Goal: Task Accomplishment & Management: Use online tool/utility

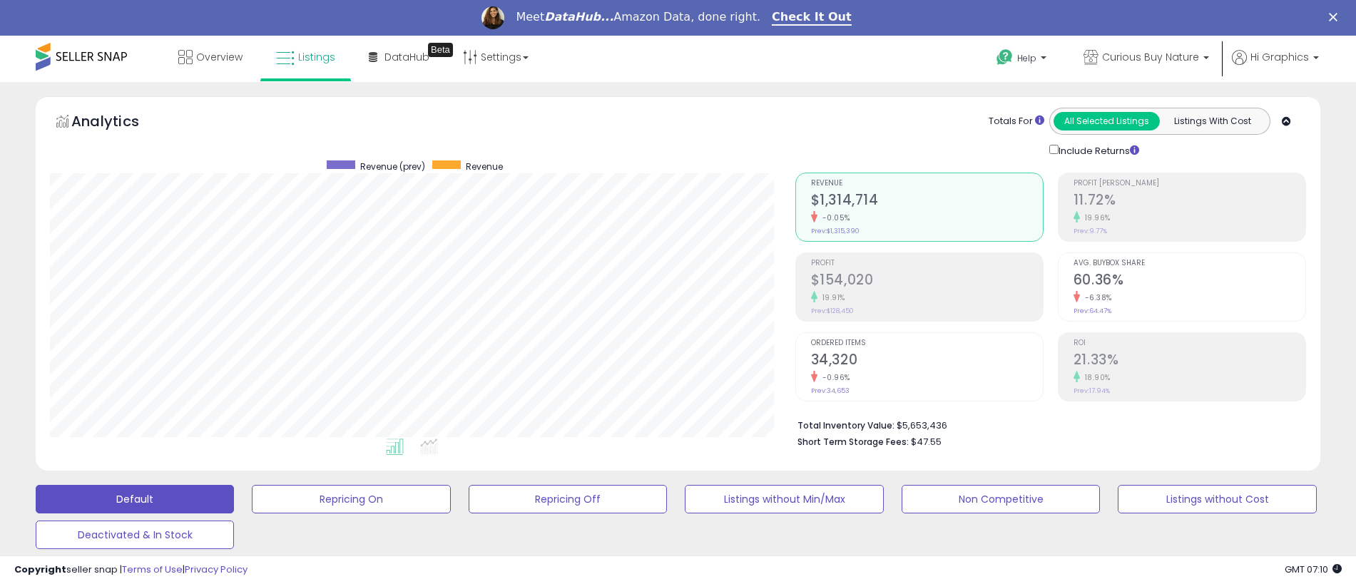
scroll to position [292, 745]
click at [1153, 57] on span "Curious Buy Nature" at bounding box center [1150, 57] width 97 height 14
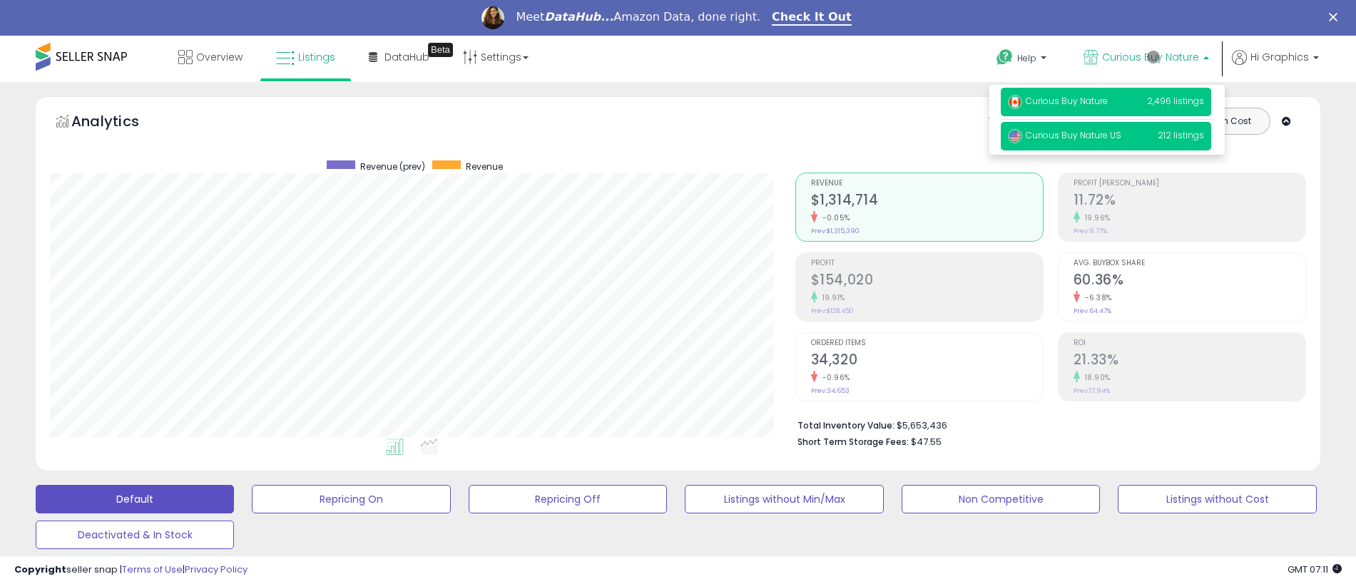
click at [1108, 138] on span "Curious Buy Nature US" at bounding box center [1064, 135] width 113 height 12
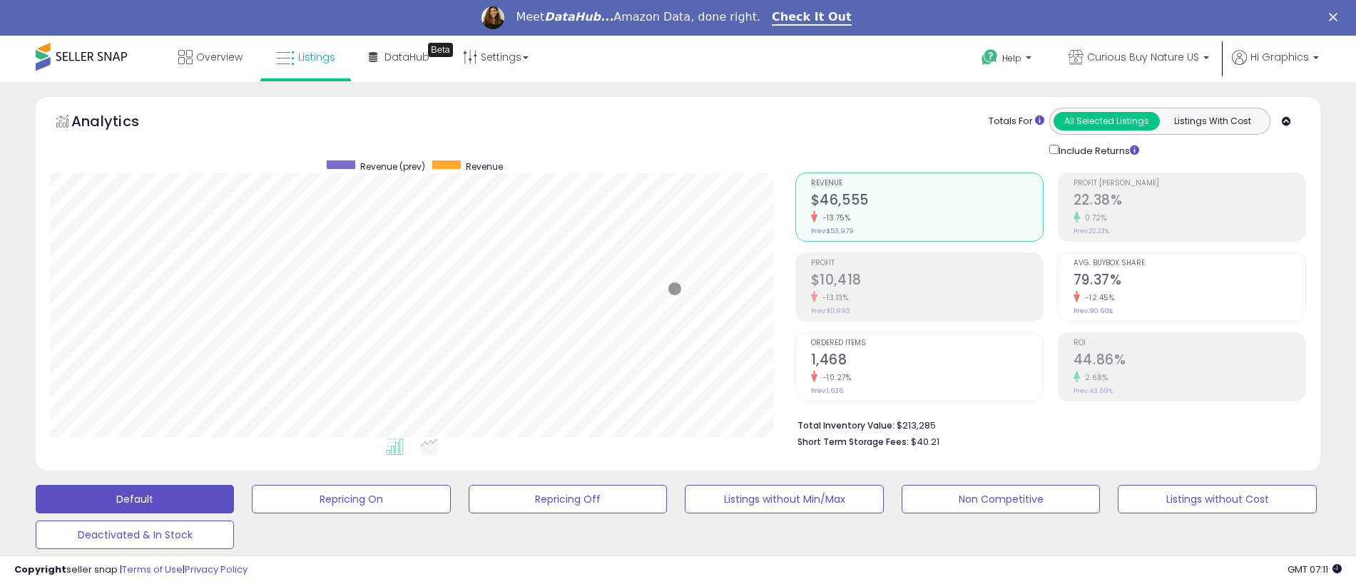
scroll to position [391, 0]
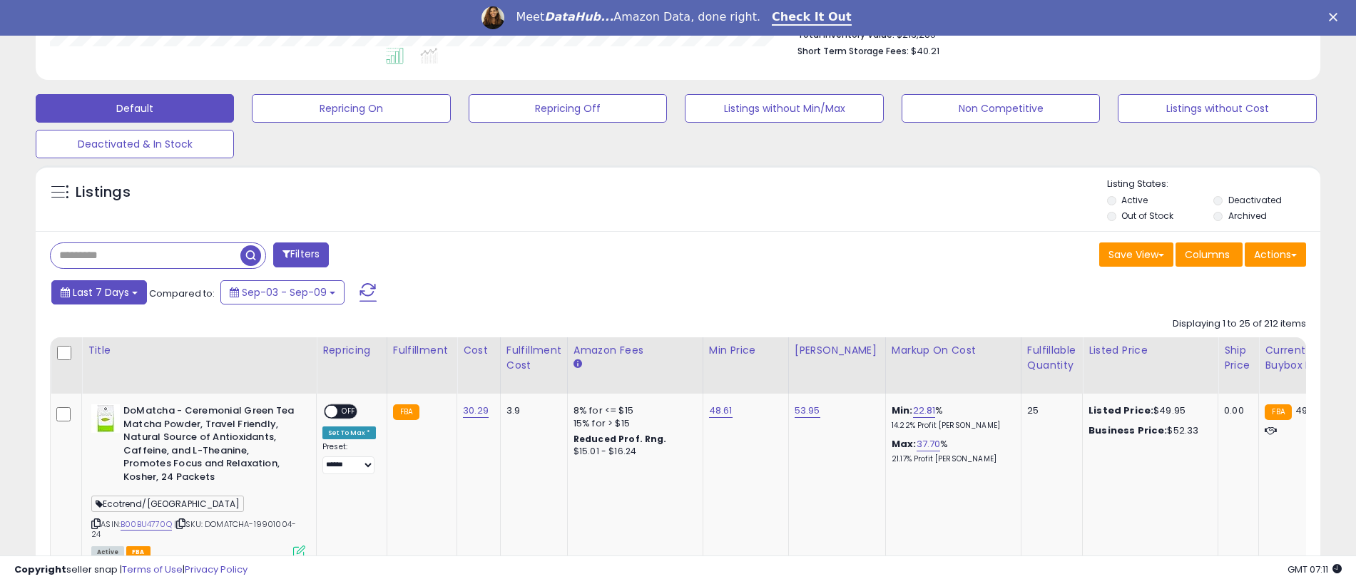
click at [98, 292] on span "Last 7 Days" at bounding box center [101, 292] width 56 height 14
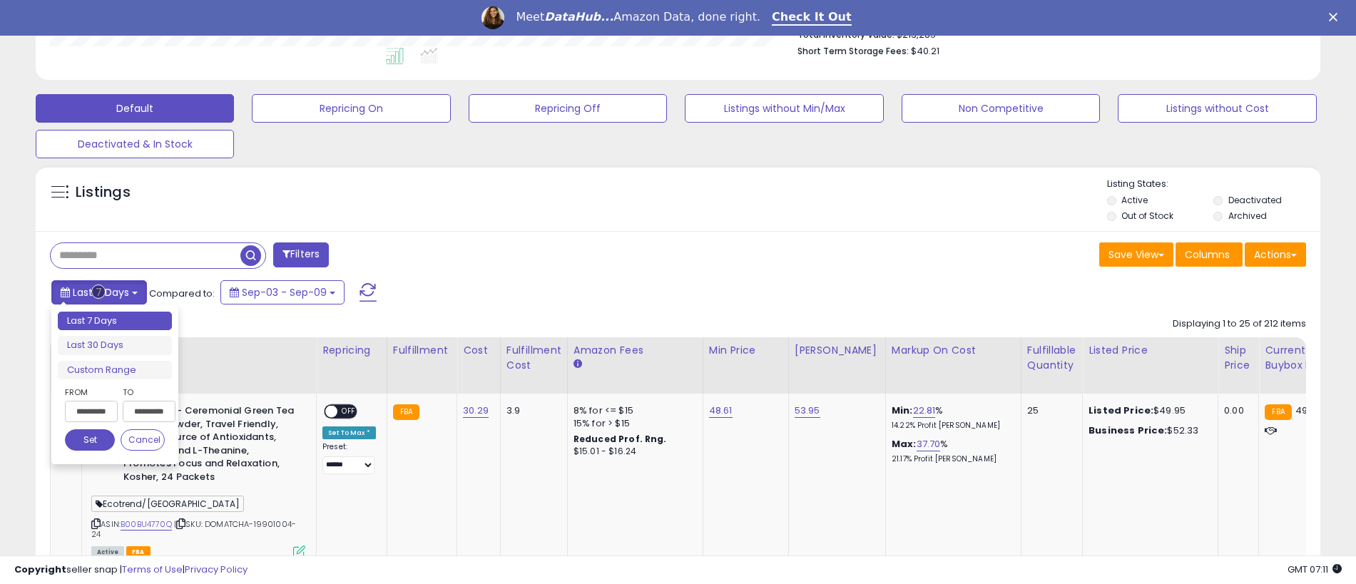
type input "**********"
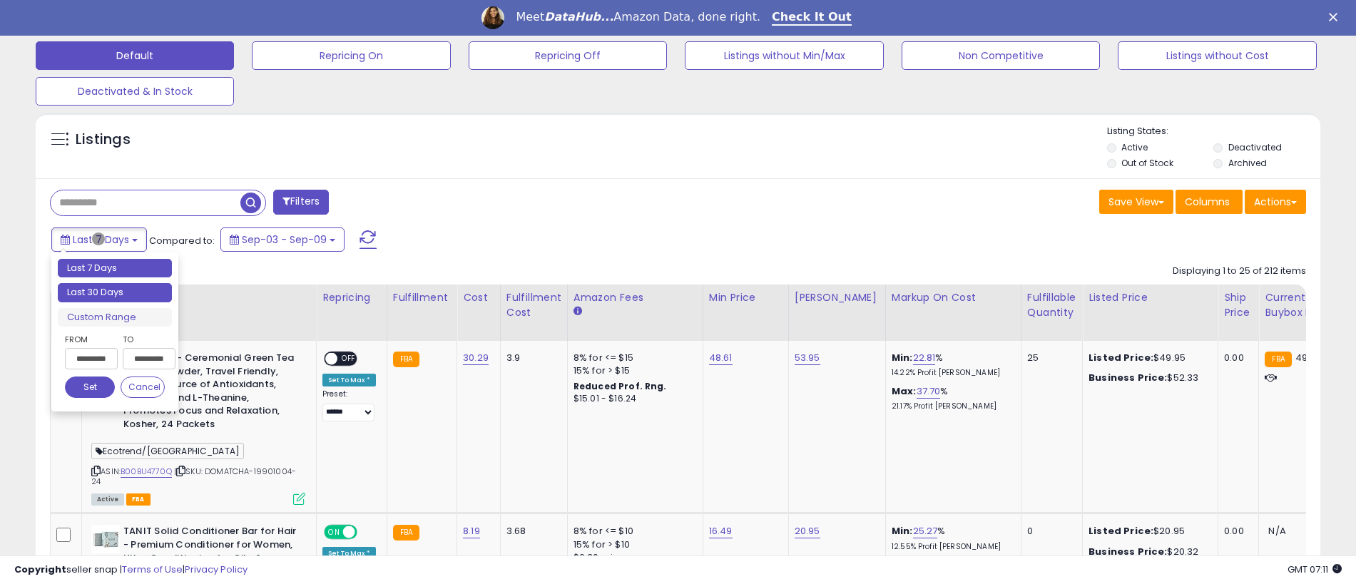
click at [115, 292] on li "Last 30 Days" at bounding box center [115, 292] width 114 height 19
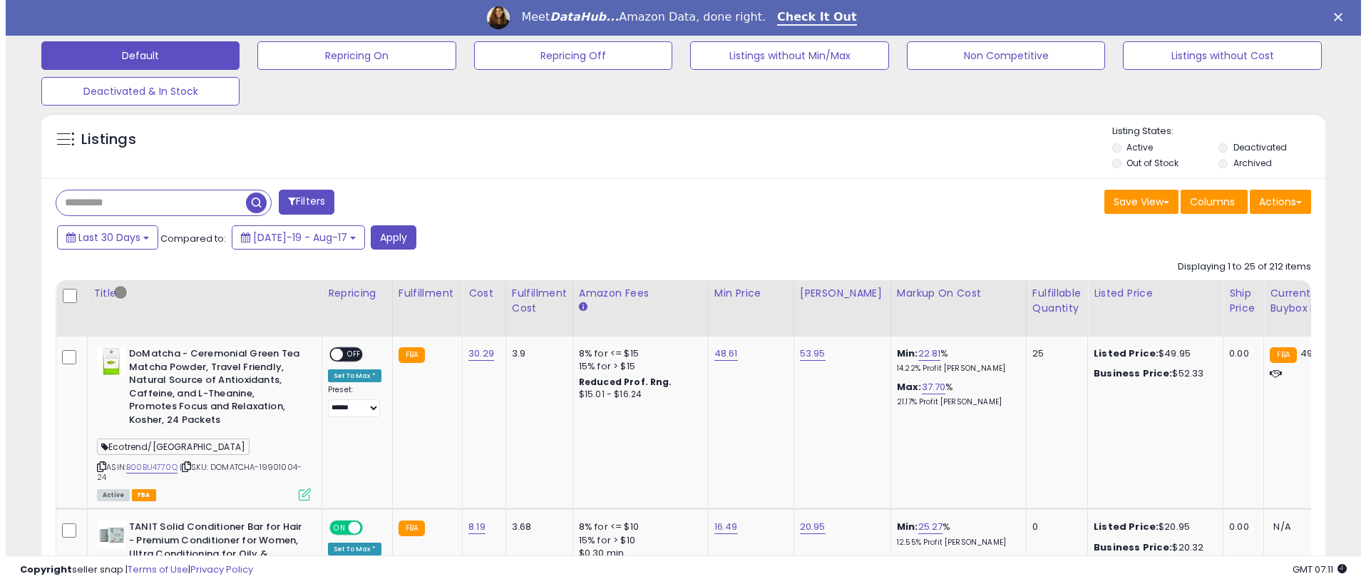
scroll to position [353, 0]
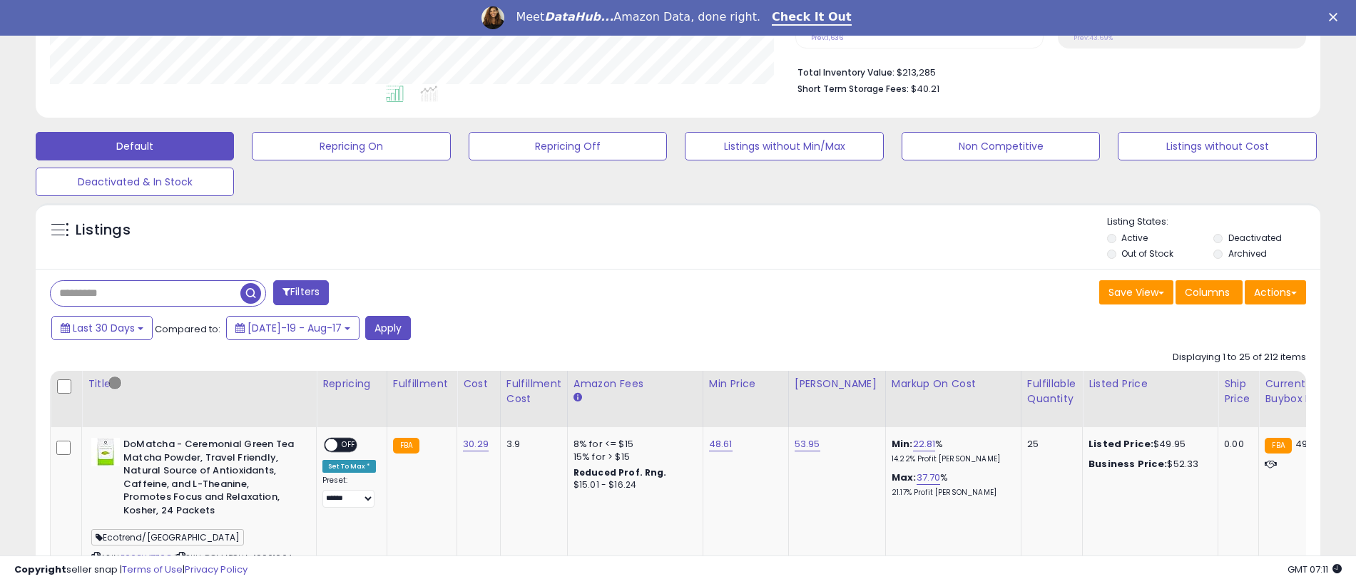
click at [302, 292] on button "Filters" at bounding box center [301, 292] width 56 height 25
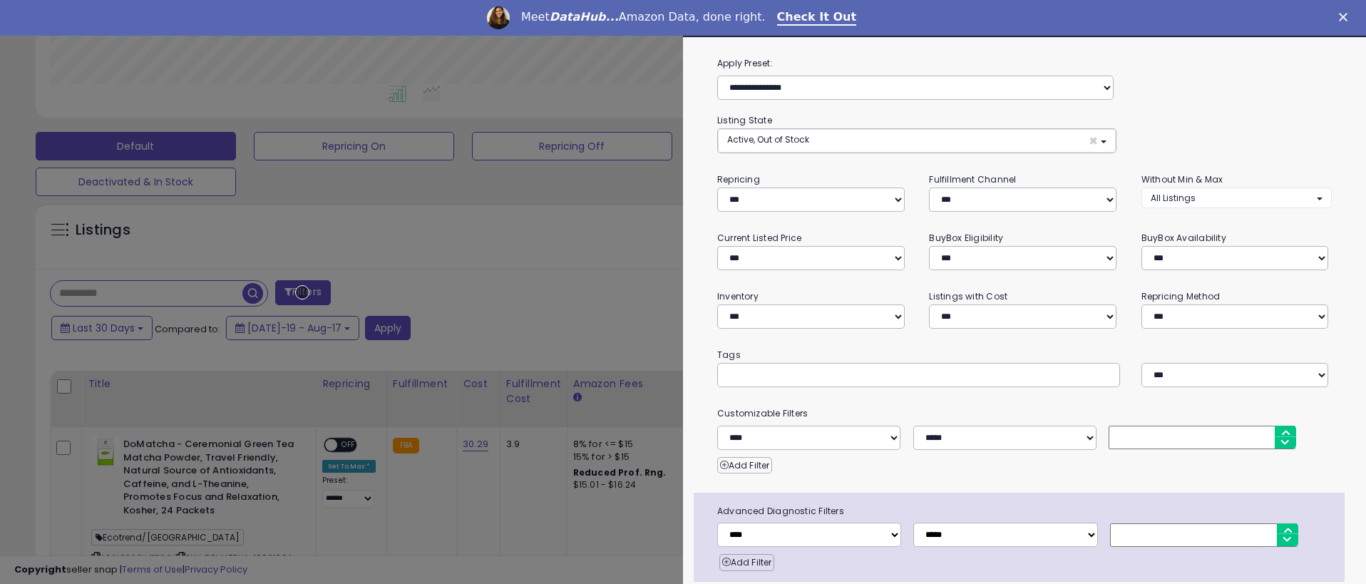
scroll to position [56, 0]
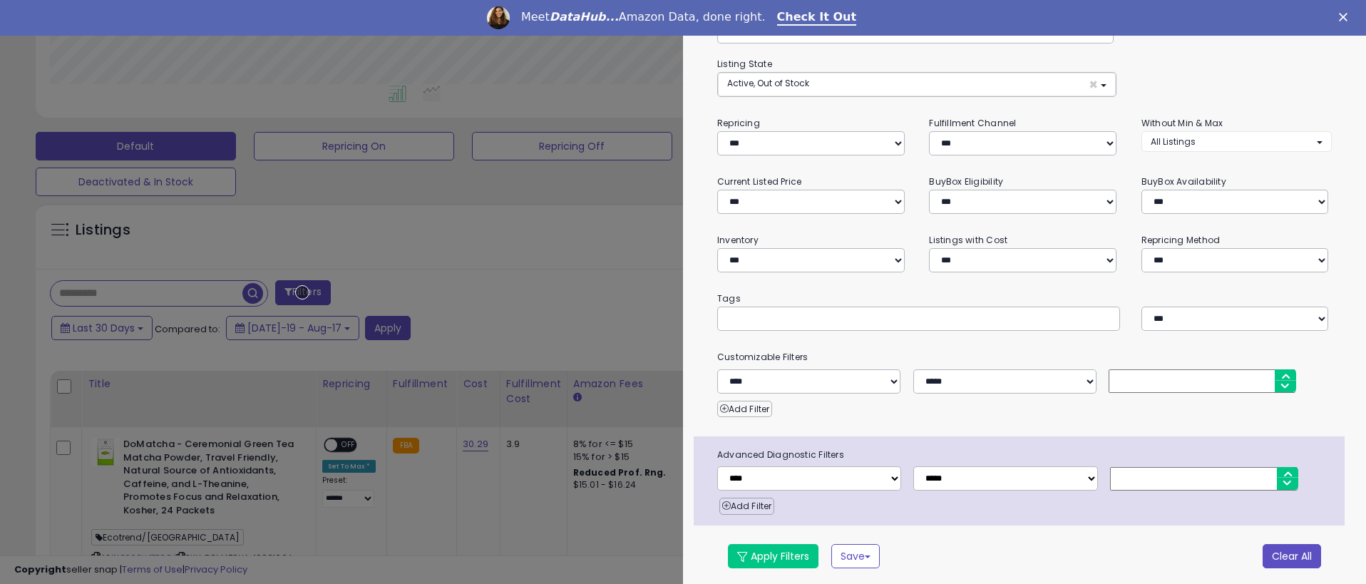
click at [1282, 553] on button "Clear All" at bounding box center [1292, 556] width 58 height 24
select select "*"
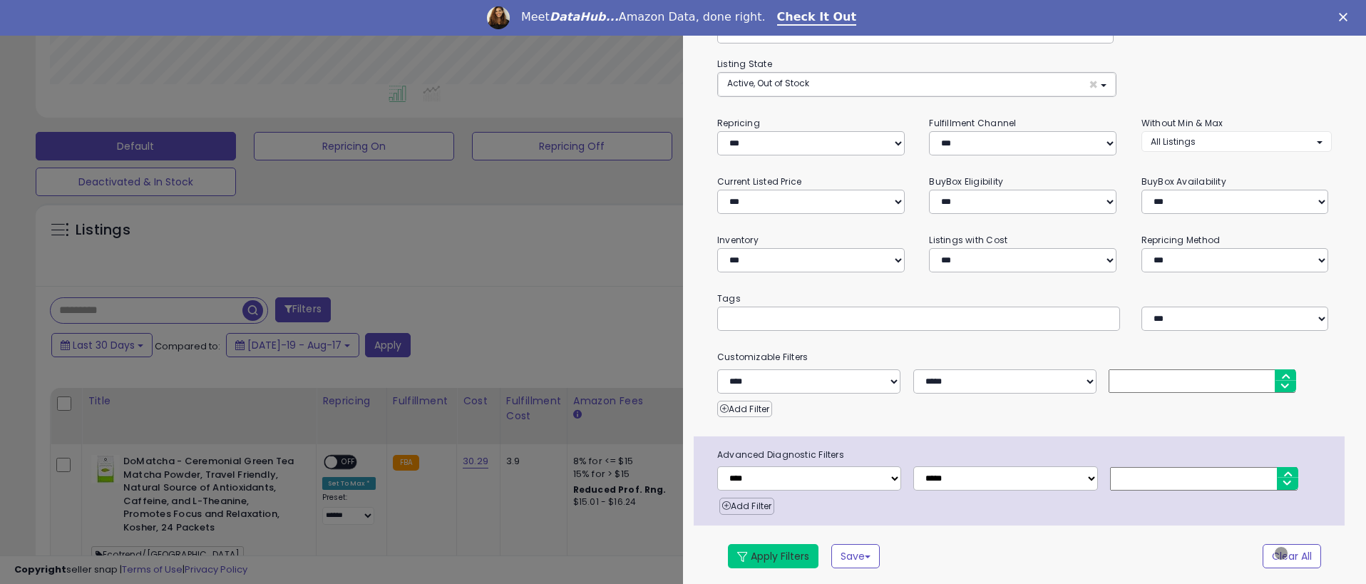
click at [773, 553] on button "Apply Filters" at bounding box center [773, 556] width 91 height 24
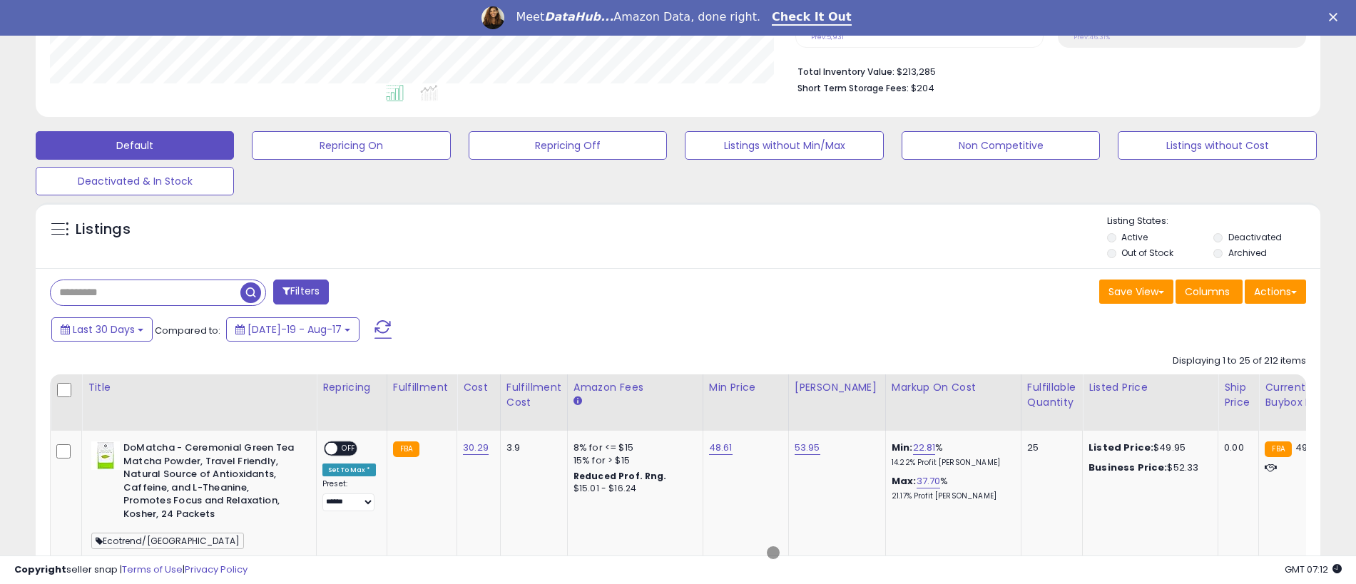
scroll to position [353, 0]
click at [1275, 292] on button "Actions" at bounding box center [1275, 292] width 61 height 24
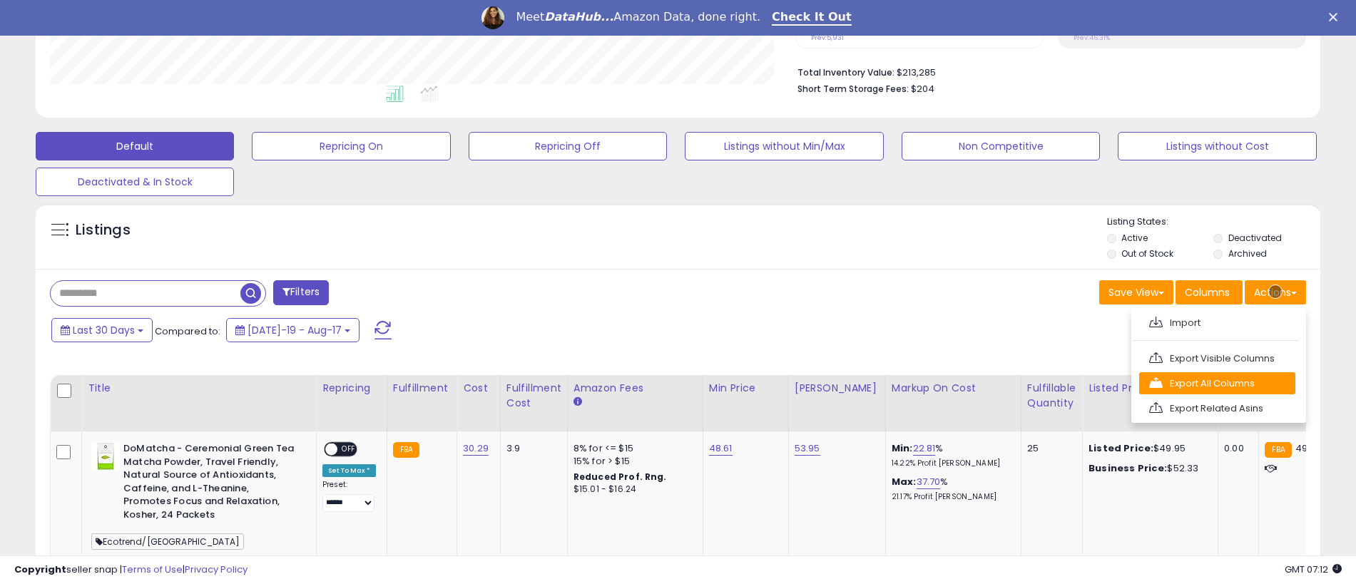
click at [1217, 383] on link "Export All Columns" at bounding box center [1217, 383] width 156 height 22
